Goal: Transaction & Acquisition: Purchase product/service

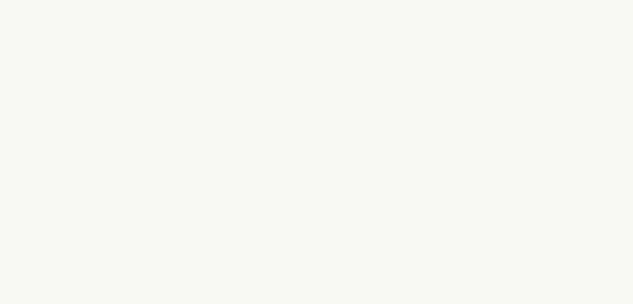
select select "FR"
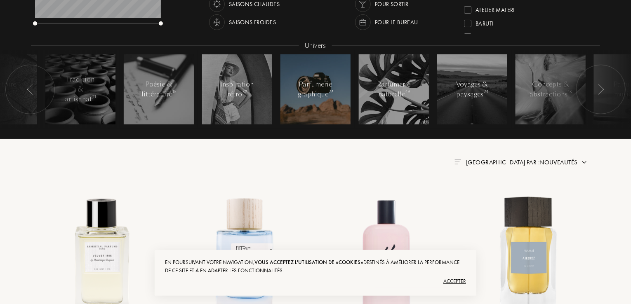
scroll to position [247, 0]
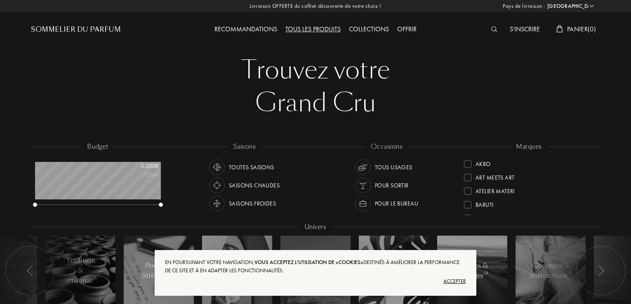
select select "FR"
click at [452, 280] on div "Accepter" at bounding box center [315, 281] width 301 height 13
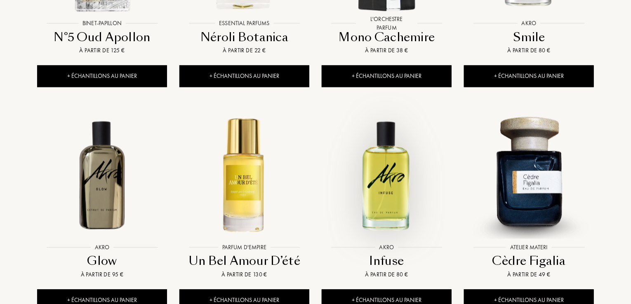
scroll to position [866, 0]
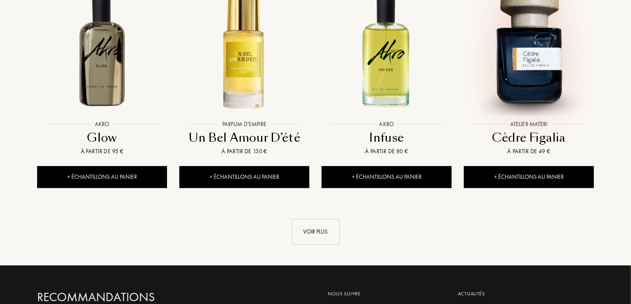
click at [529, 55] on img at bounding box center [529, 51] width 128 height 128
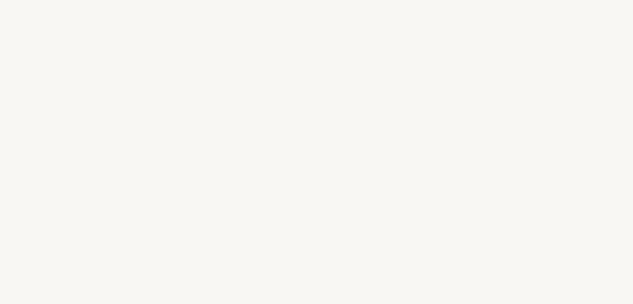
select select "FR"
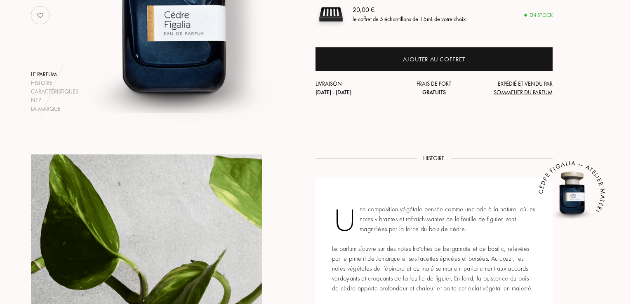
scroll to position [289, 0]
